Goal: Check status

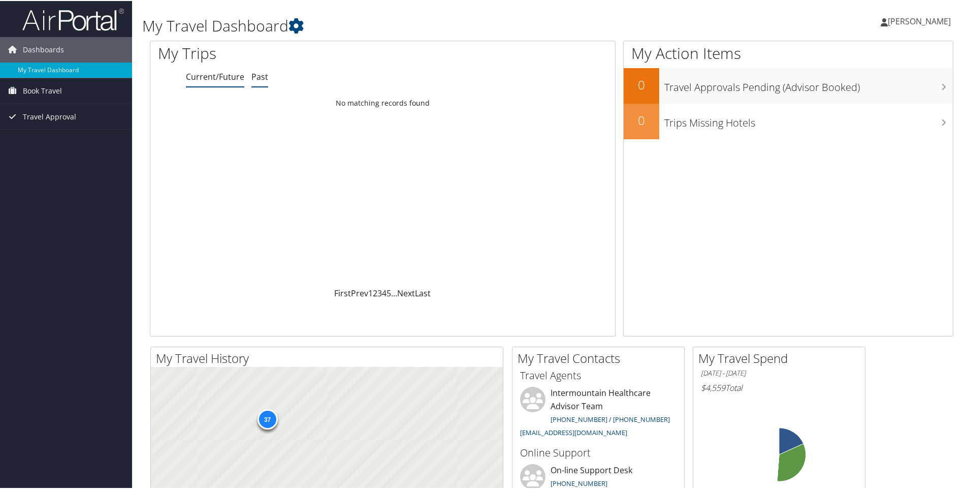
drag, startPoint x: 0, startPoint y: 0, endPoint x: 259, endPoint y: 76, distance: 270.1
click at [259, 76] on link "Past" at bounding box center [259, 75] width 17 height 11
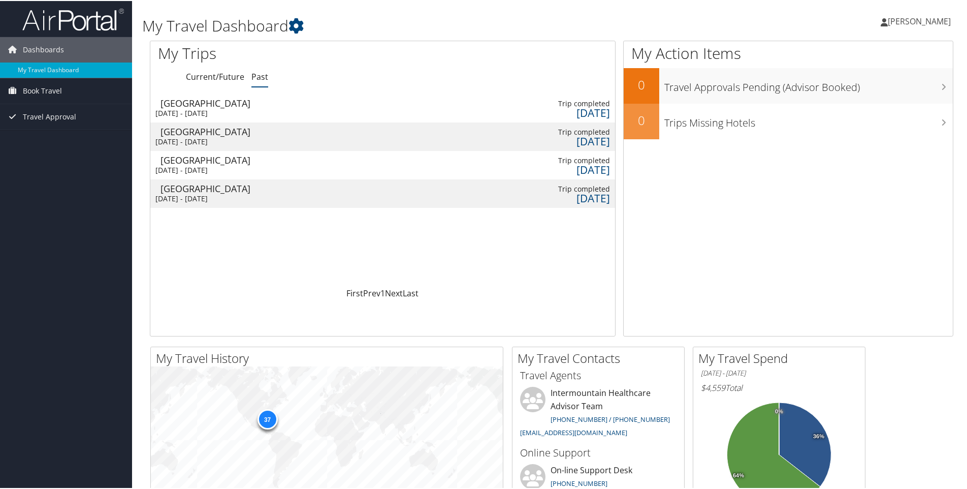
click at [297, 190] on td at bounding box center [326, 192] width 115 height 28
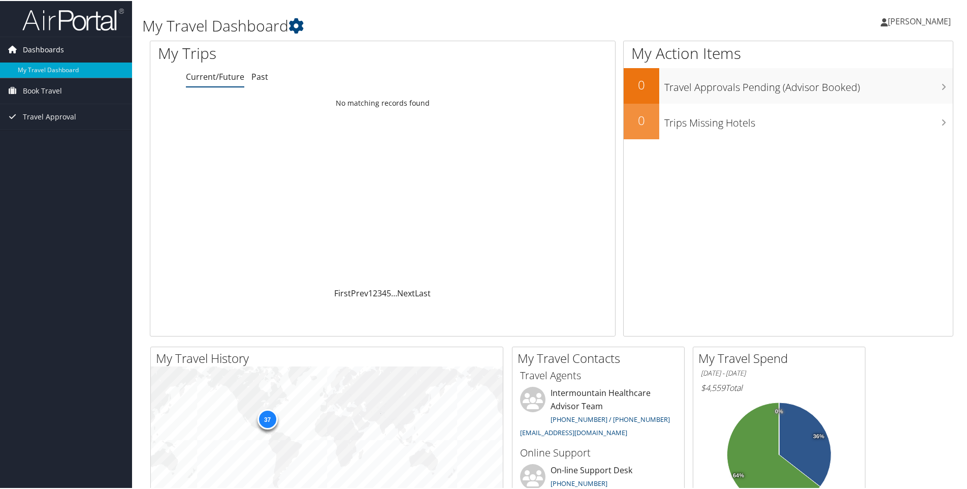
click at [43, 46] on span "Dashboards" at bounding box center [43, 48] width 41 height 25
